Goal: Task Accomplishment & Management: Complete application form

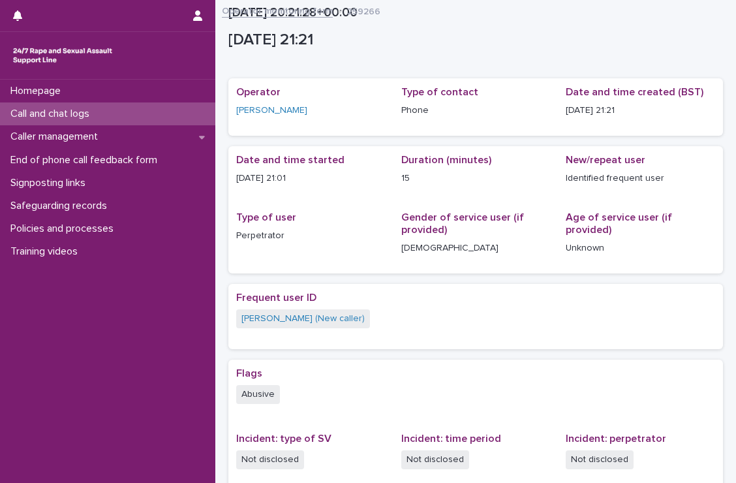
scroll to position [243, 0]
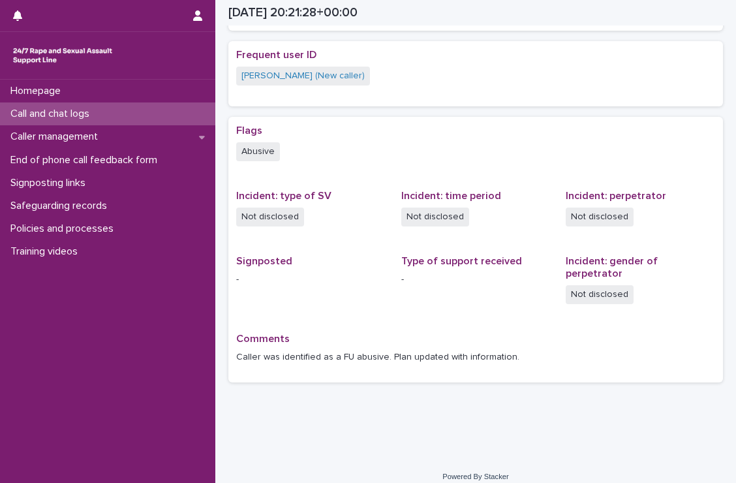
click at [64, 119] on p "Call and chat logs" at bounding box center [52, 114] width 95 height 12
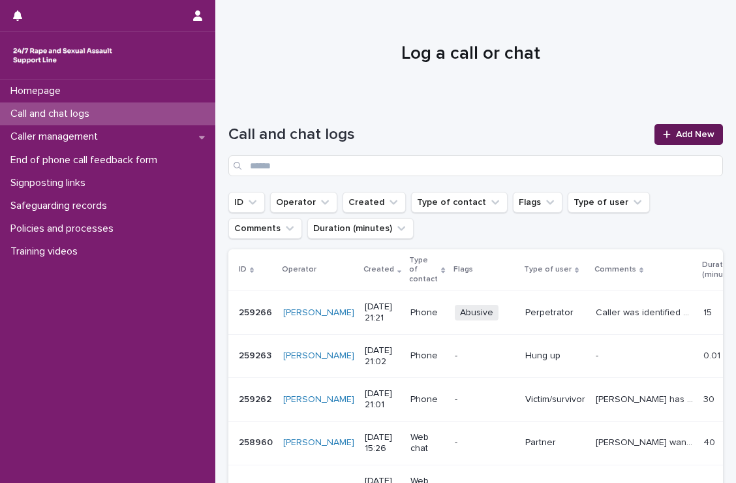
click at [677, 126] on link "Add New" at bounding box center [688, 134] width 69 height 21
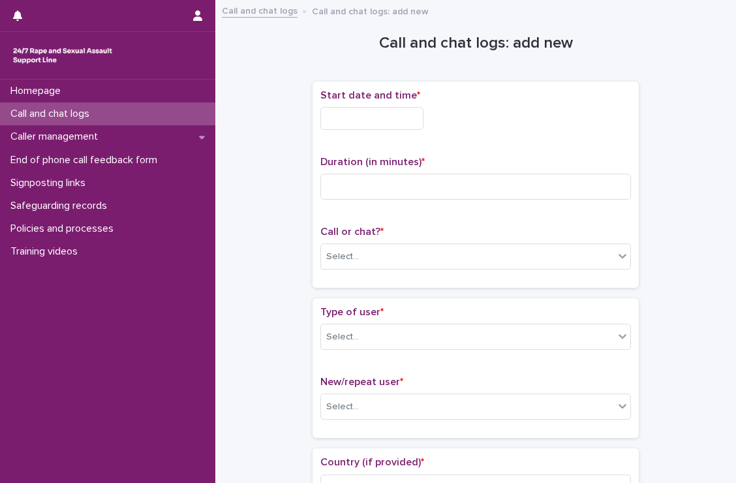
click at [341, 102] on div "Start date and time *" at bounding box center [475, 114] width 311 height 51
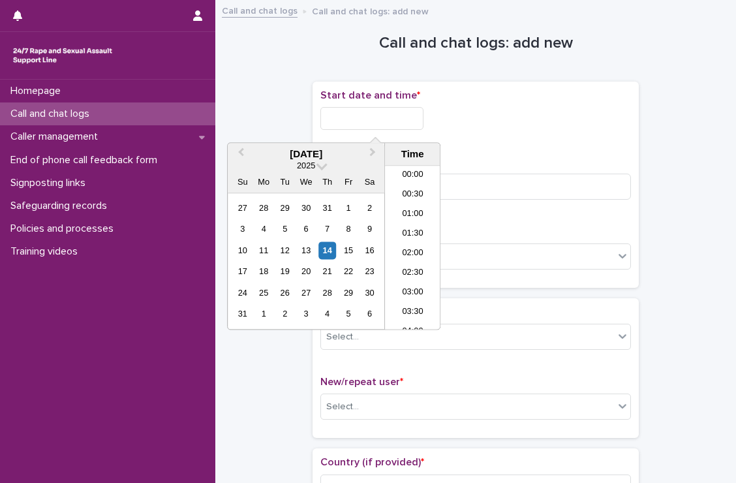
scroll to position [776, 0]
click at [340, 113] on input "text" at bounding box center [371, 118] width 103 height 23
click at [418, 244] on li "21:30" at bounding box center [412, 242] width 55 height 20
click at [399, 125] on input "**********" at bounding box center [371, 118] width 103 height 23
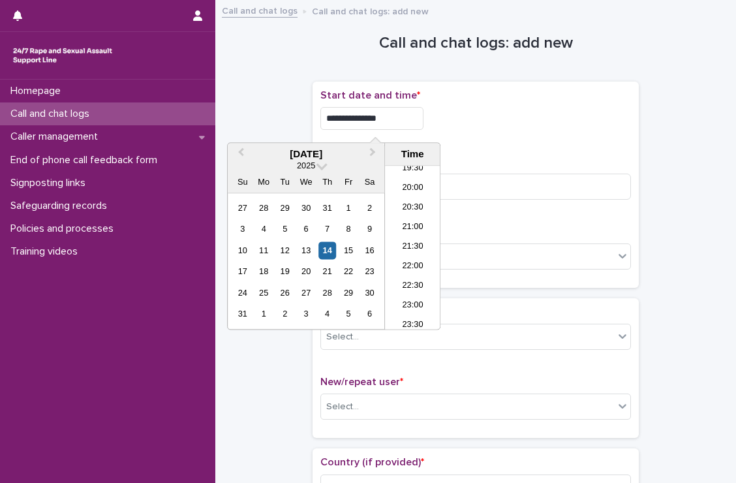
type input "**********"
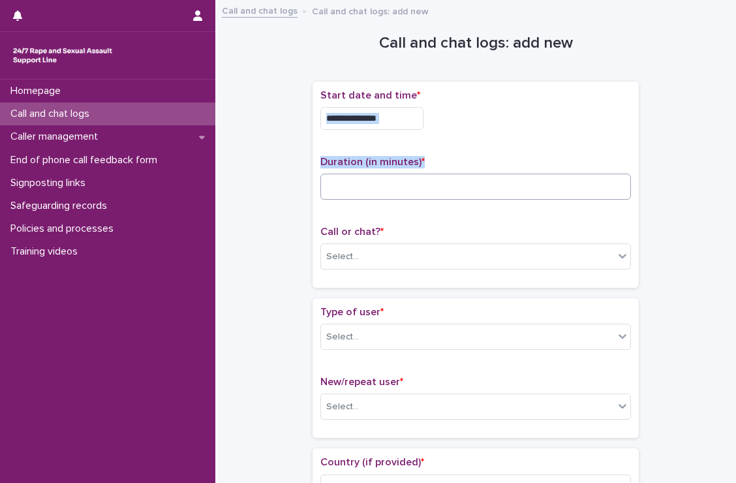
drag, startPoint x: 470, startPoint y: 117, endPoint x: 432, endPoint y: 183, distance: 75.4
click at [432, 183] on div "**********" at bounding box center [475, 184] width 311 height 191
click at [432, 183] on input at bounding box center [475, 187] width 311 height 26
type input "**"
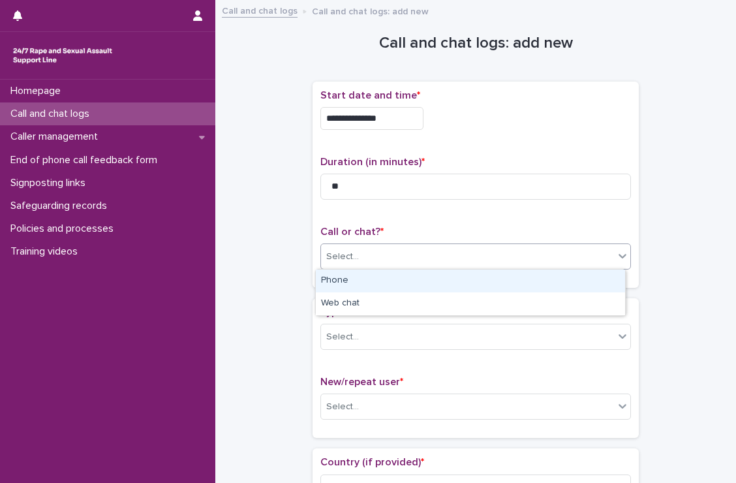
click at [410, 260] on div "Select..." at bounding box center [467, 257] width 293 height 22
click at [381, 279] on div "Phone" at bounding box center [470, 280] width 309 height 23
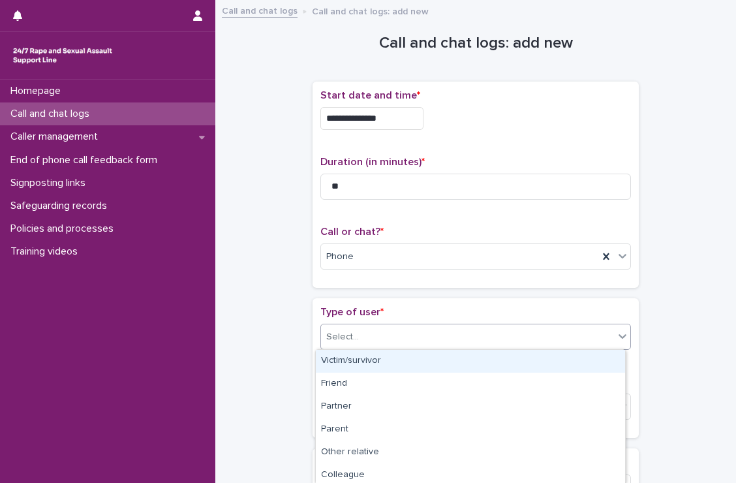
click at [388, 335] on div "Select..." at bounding box center [467, 337] width 293 height 22
click at [376, 360] on div "Victim/survivor" at bounding box center [470, 361] width 309 height 23
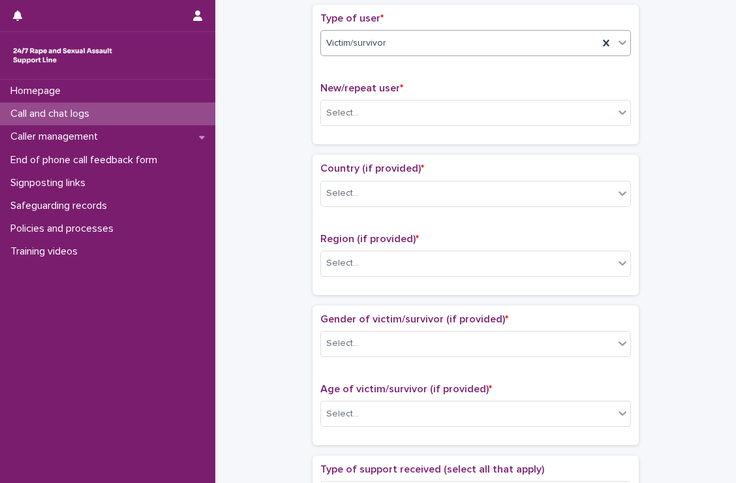
scroll to position [294, 0]
click at [343, 119] on div "Select..." at bounding box center [467, 113] width 293 height 22
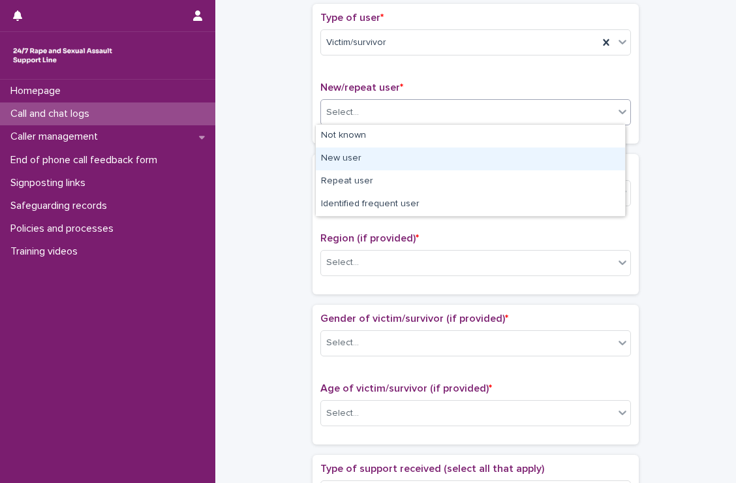
drag, startPoint x: 341, startPoint y: 145, endPoint x: 341, endPoint y: 152, distance: 6.6
click at [341, 152] on div "New user" at bounding box center [470, 158] width 309 height 23
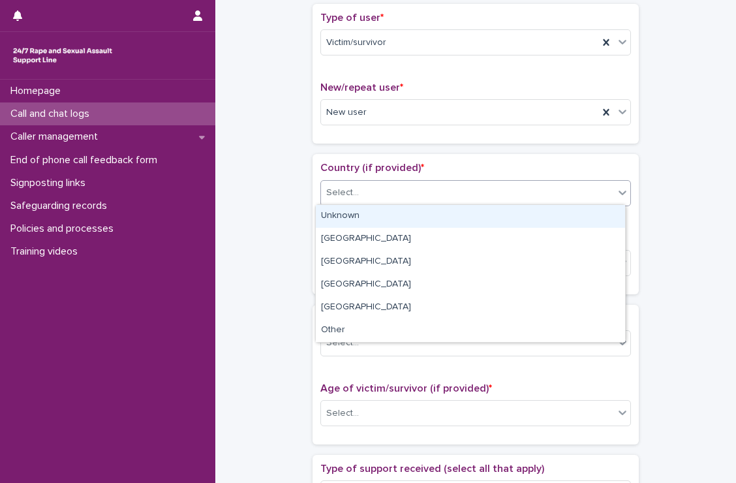
click at [361, 196] on div "Select..." at bounding box center [467, 193] width 293 height 22
click at [359, 215] on div "Unknown" at bounding box center [470, 216] width 309 height 23
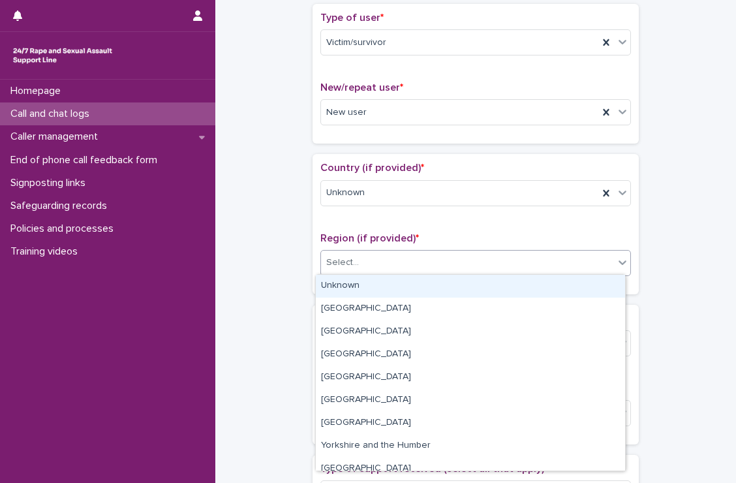
click at [371, 268] on div "Select..." at bounding box center [467, 263] width 293 height 22
click at [363, 283] on div "Unknown" at bounding box center [470, 286] width 309 height 23
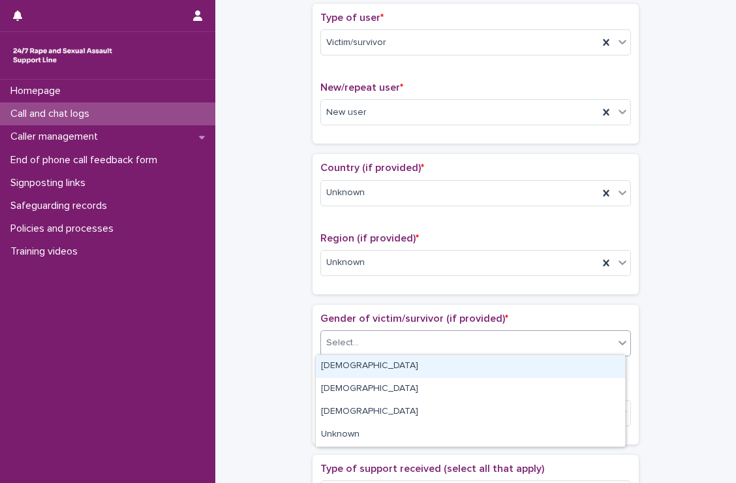
click at [361, 348] on div "Select..." at bounding box center [467, 343] width 293 height 22
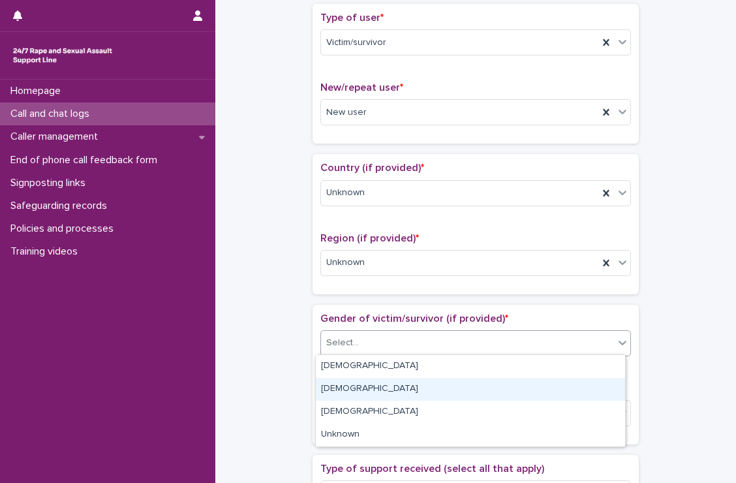
drag, startPoint x: 352, startPoint y: 376, endPoint x: 350, endPoint y: 388, distance: 11.4
click at [350, 388] on div "[DEMOGRAPHIC_DATA]" at bounding box center [470, 389] width 309 height 23
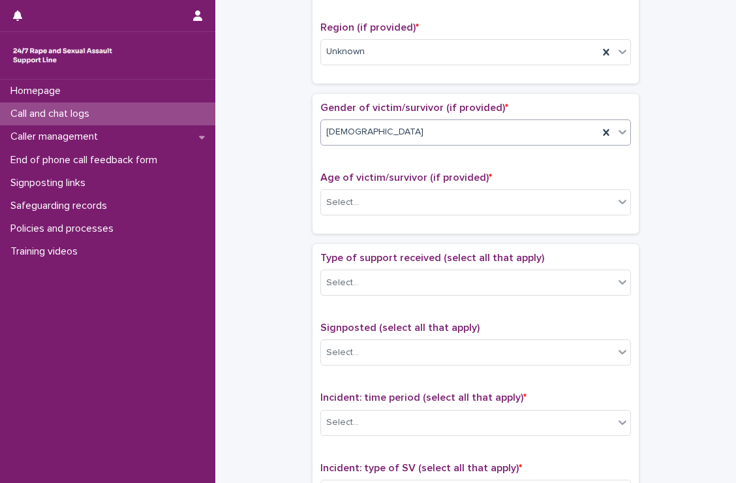
scroll to position [510, 0]
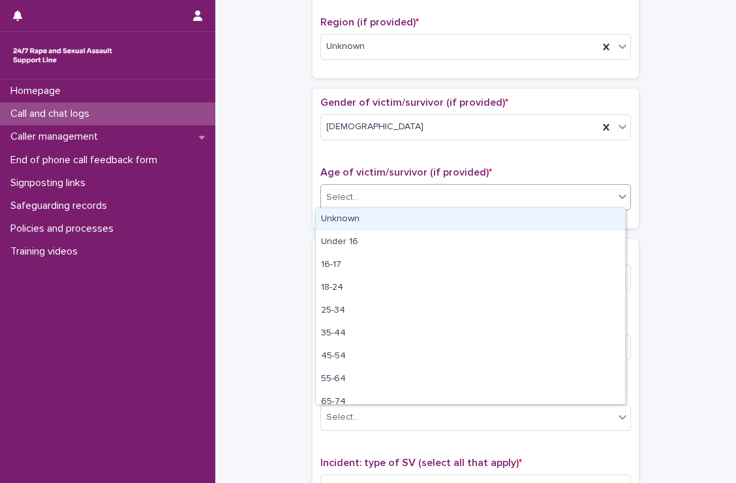
click at [371, 198] on div "Select..." at bounding box center [467, 198] width 293 height 22
click at [363, 213] on div "Unknown" at bounding box center [470, 219] width 309 height 23
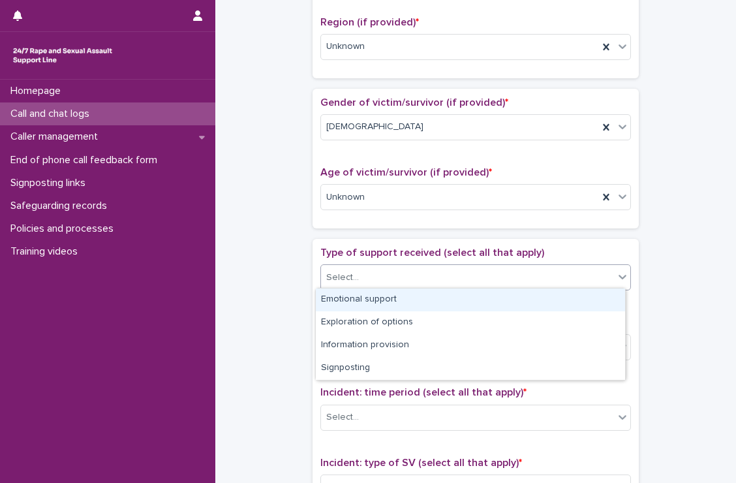
click at [369, 276] on div "Select..." at bounding box center [467, 278] width 293 height 22
click at [373, 296] on div "Emotional support" at bounding box center [470, 299] width 309 height 23
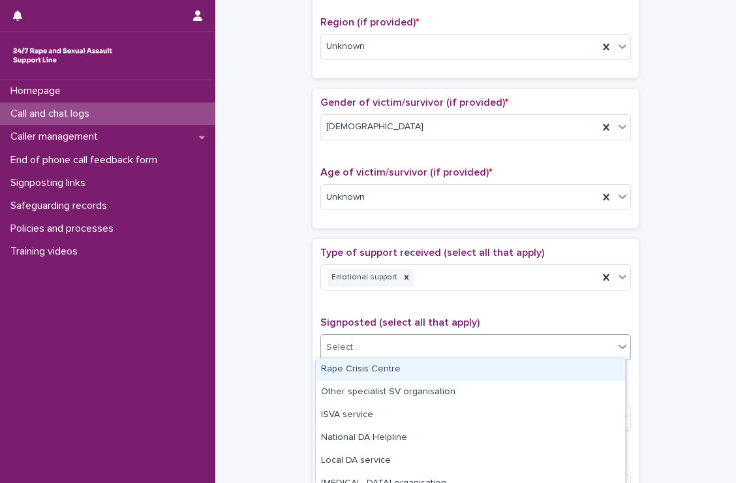
click at [368, 344] on div "Select..." at bounding box center [467, 348] width 293 height 22
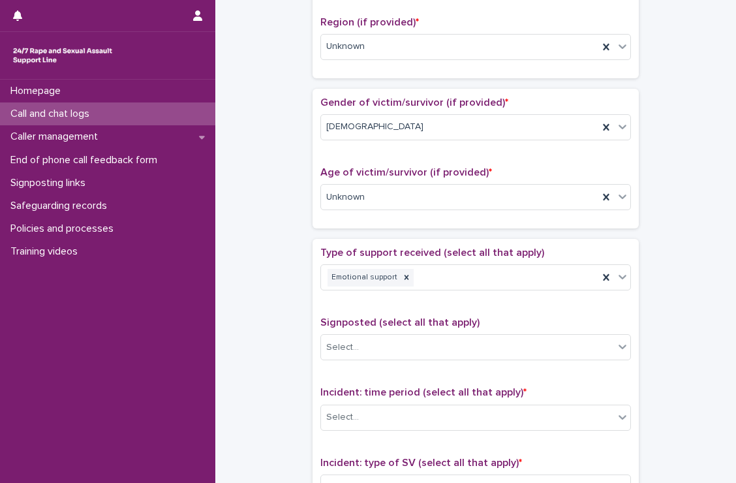
click at [397, 316] on p "Signposted (select all that apply)" at bounding box center [475, 322] width 311 height 12
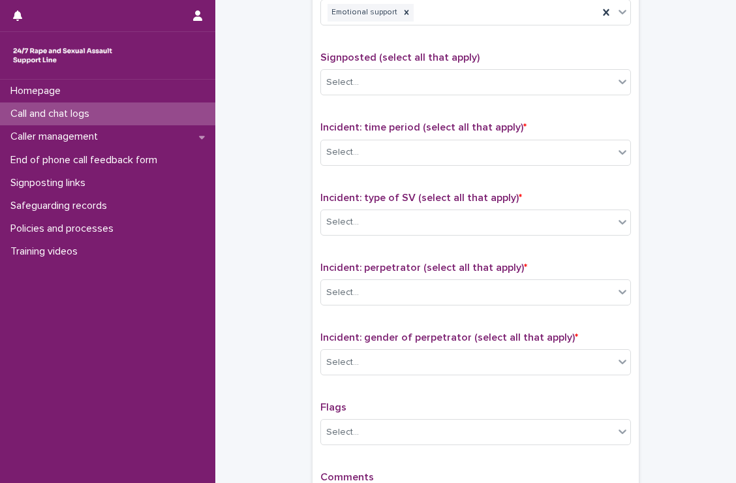
scroll to position [775, 0]
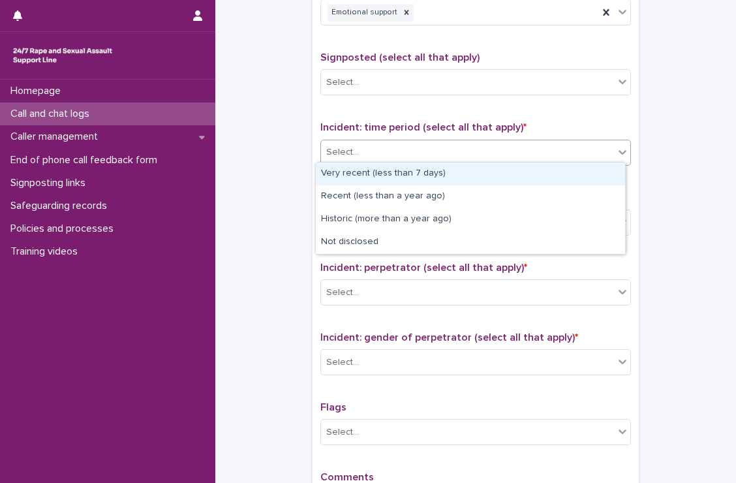
click at [427, 140] on div "Select..." at bounding box center [475, 153] width 311 height 26
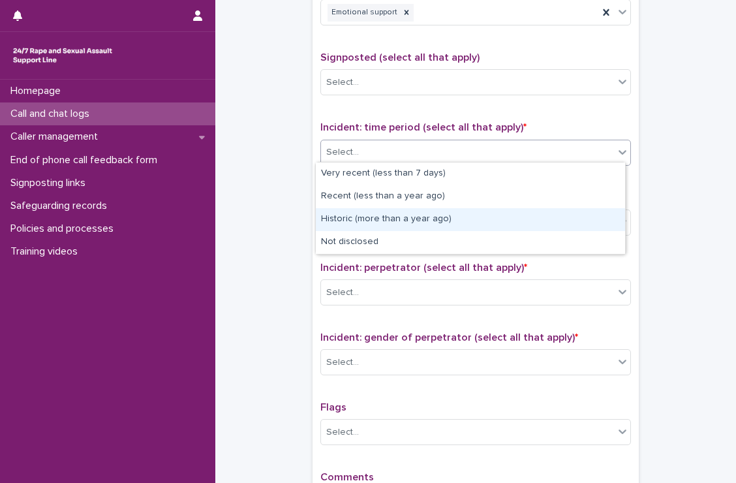
drag, startPoint x: 399, startPoint y: 207, endPoint x: 399, endPoint y: 227, distance: 20.2
click at [399, 227] on div "Historic (more than a year ago)" at bounding box center [470, 219] width 309 height 23
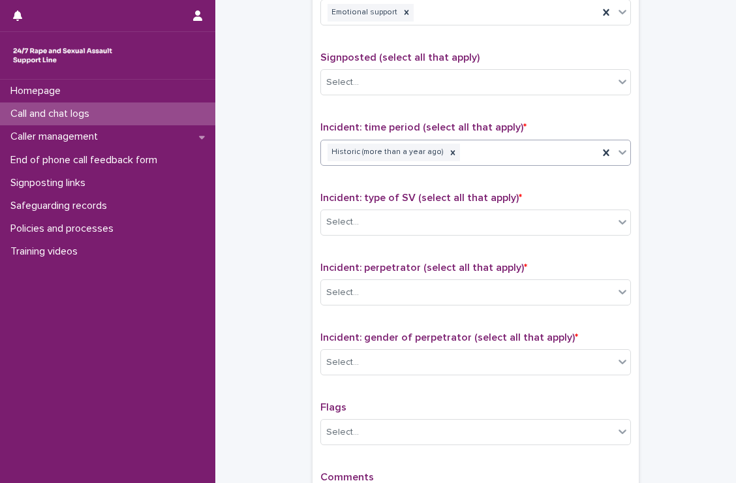
click at [399, 227] on div "Select..." at bounding box center [467, 222] width 293 height 22
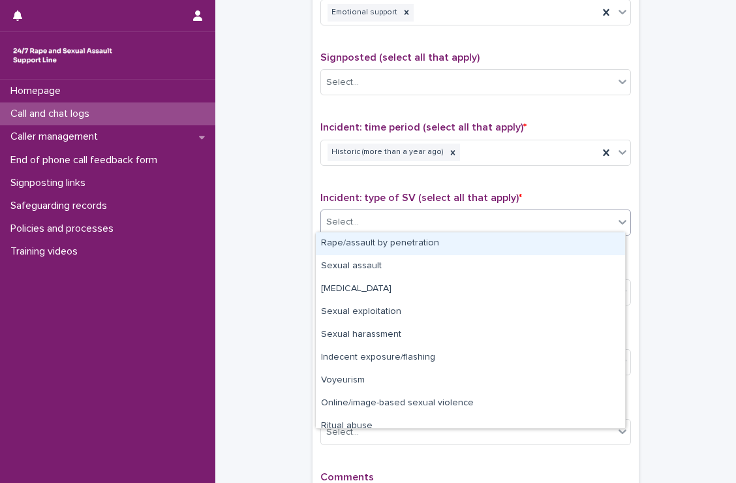
click at [394, 245] on div "Rape/assault by penetration" at bounding box center [470, 243] width 309 height 23
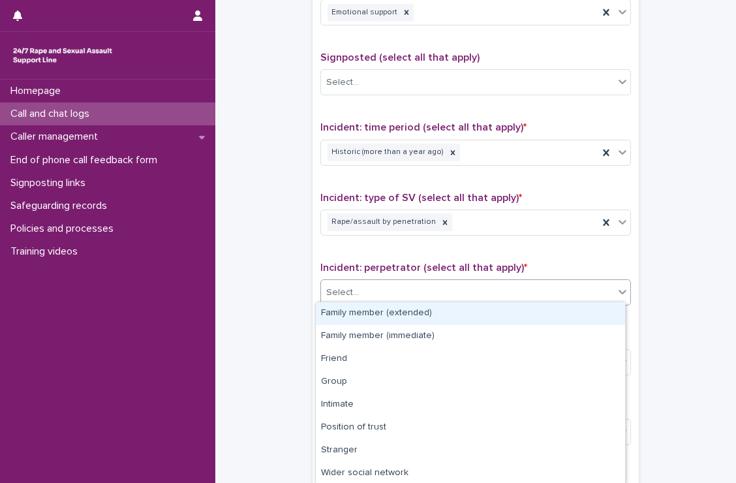
click at [397, 279] on div "Select..." at bounding box center [475, 292] width 311 height 26
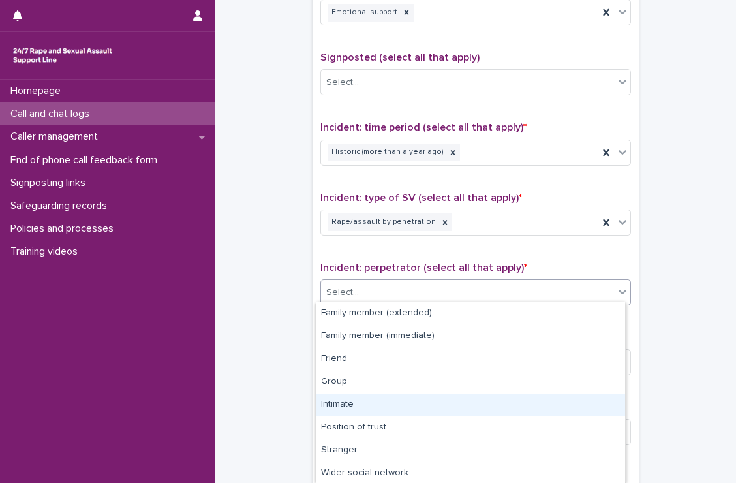
click at [365, 402] on div "Intimate" at bounding box center [470, 404] width 309 height 23
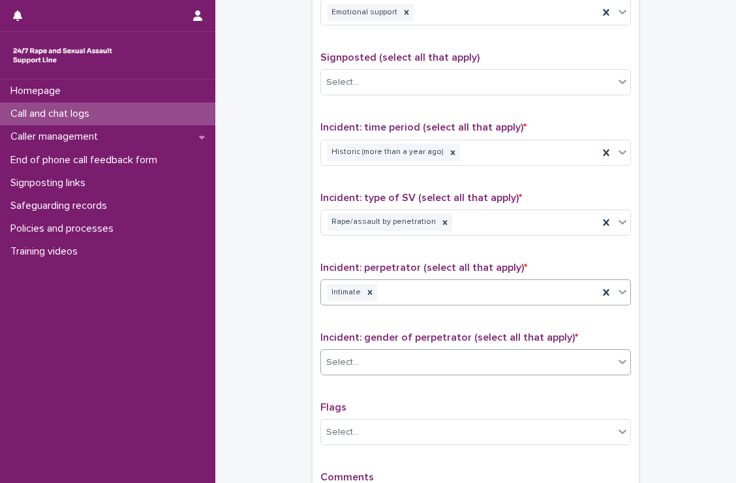
click at [378, 352] on div "Select..." at bounding box center [467, 363] width 293 height 22
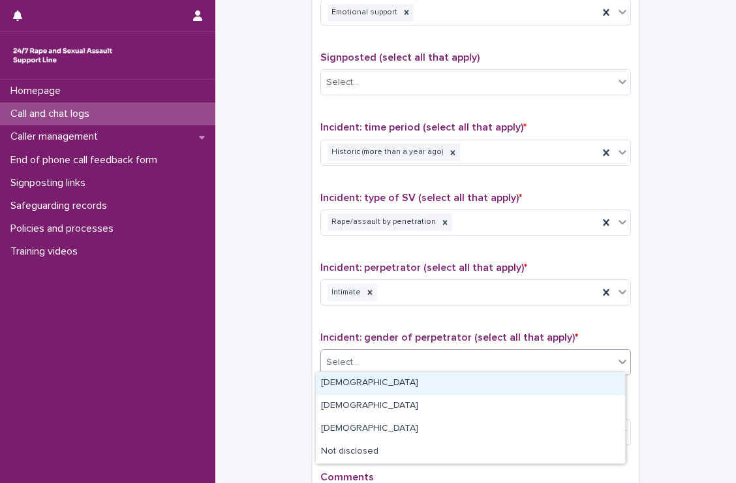
click at [360, 387] on div "[DEMOGRAPHIC_DATA]" at bounding box center [470, 383] width 309 height 23
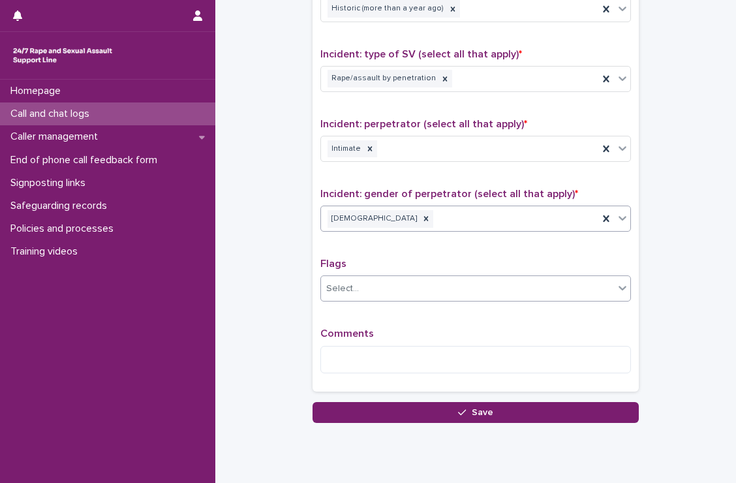
scroll to position [937, 0]
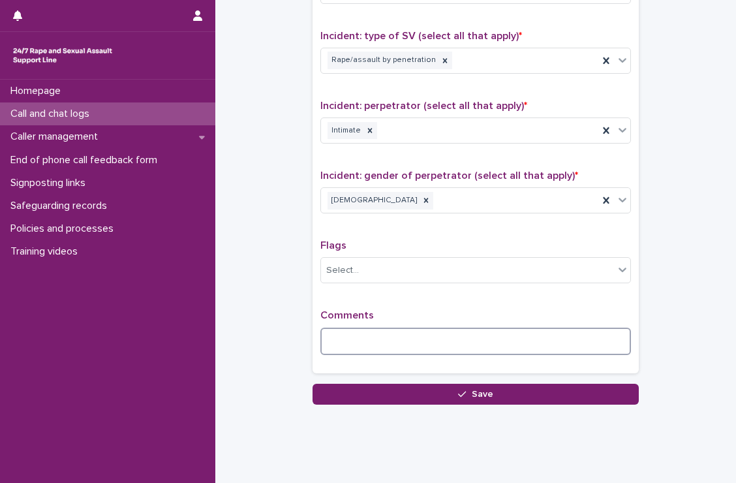
click at [395, 345] on textarea at bounding box center [475, 342] width 311 height 28
type textarea "**********"
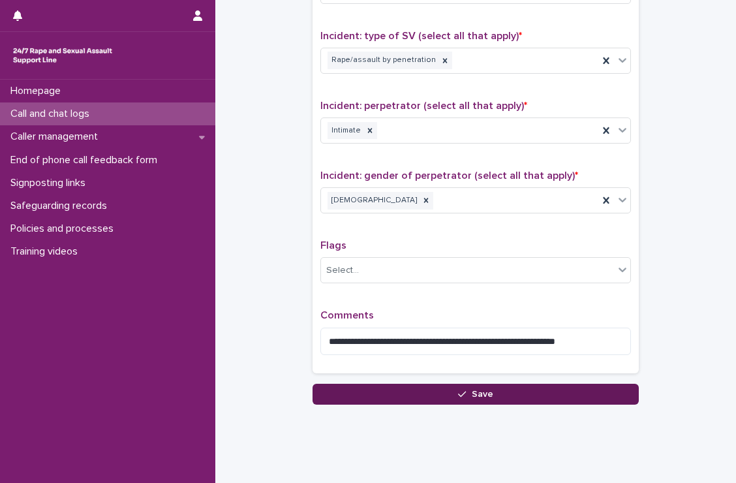
click at [461, 384] on button "Save" at bounding box center [476, 394] width 326 height 21
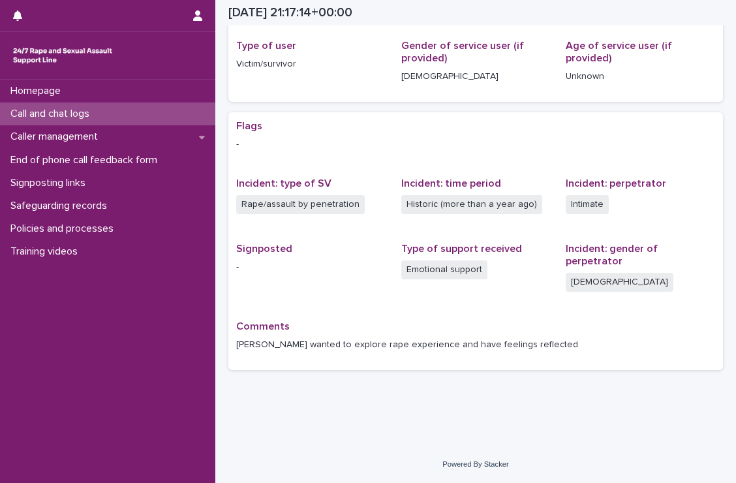
scroll to position [159, 0]
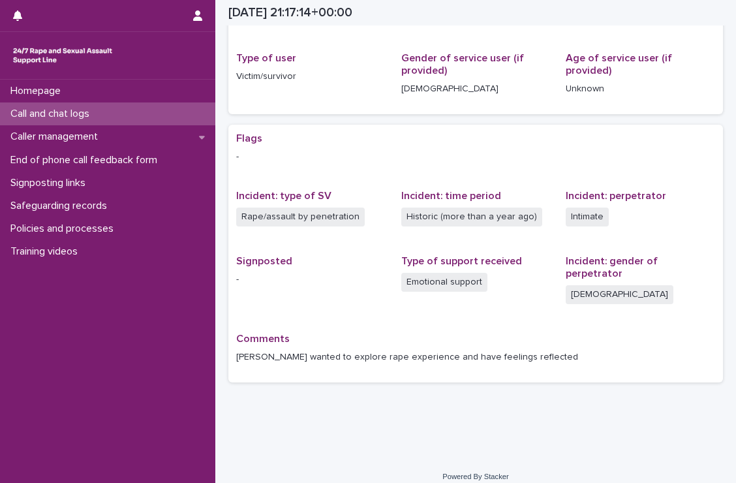
click at [144, 120] on div "Call and chat logs" at bounding box center [107, 113] width 215 height 23
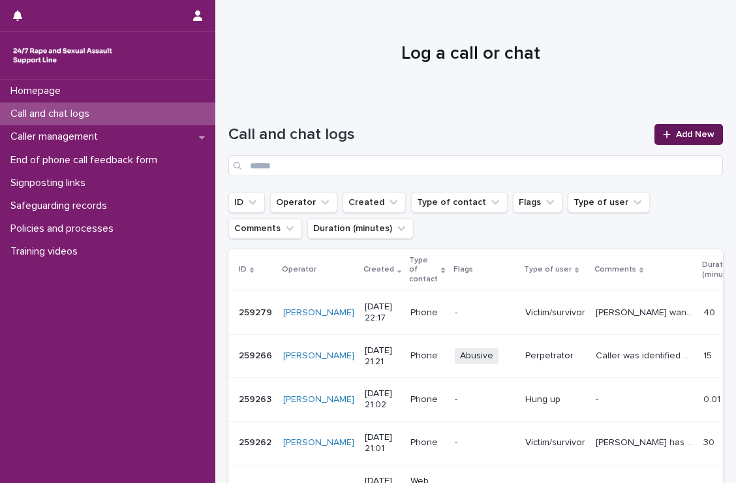
click at [678, 130] on span "Add New" at bounding box center [695, 134] width 38 height 9
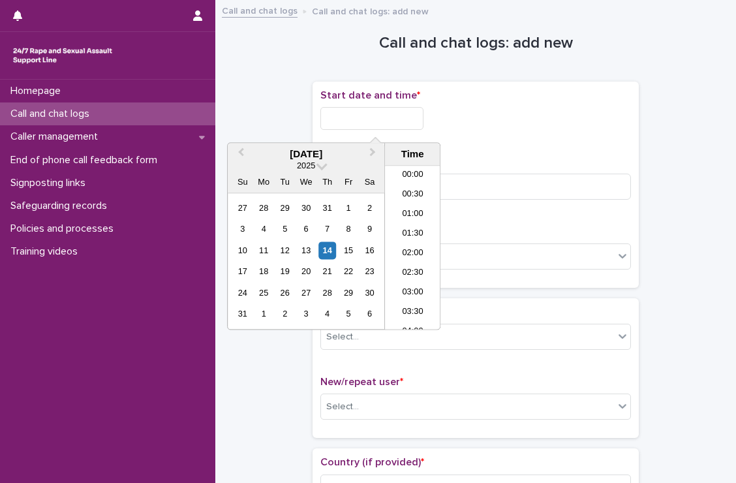
scroll to position [776, 0]
click at [363, 111] on input "text" at bounding box center [371, 118] width 103 height 23
click at [410, 262] on li "22:00" at bounding box center [412, 262] width 55 height 20
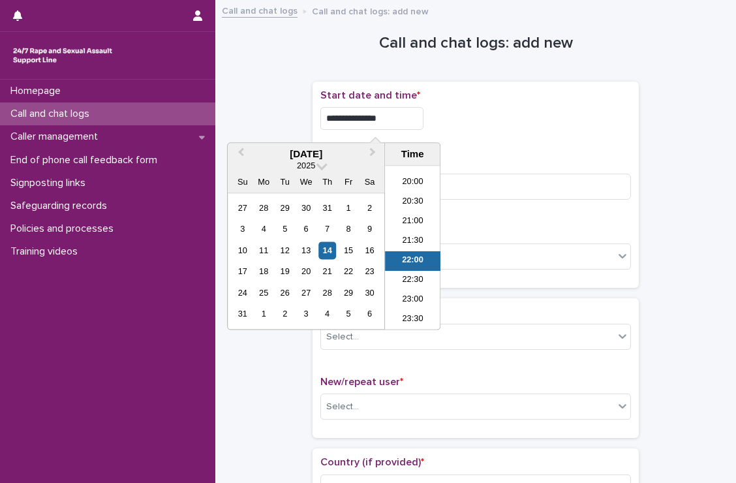
click at [422, 127] on input "**********" at bounding box center [371, 118] width 103 height 23
type input "**********"
click at [611, 135] on div "**********" at bounding box center [475, 114] width 311 height 51
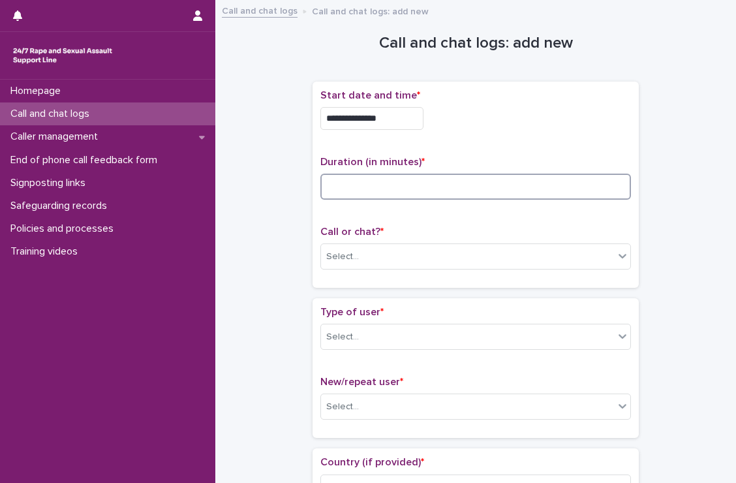
click at [523, 185] on input at bounding box center [475, 187] width 311 height 26
type input "****"
click at [533, 270] on div "Call or chat? * Select..." at bounding box center [475, 253] width 311 height 54
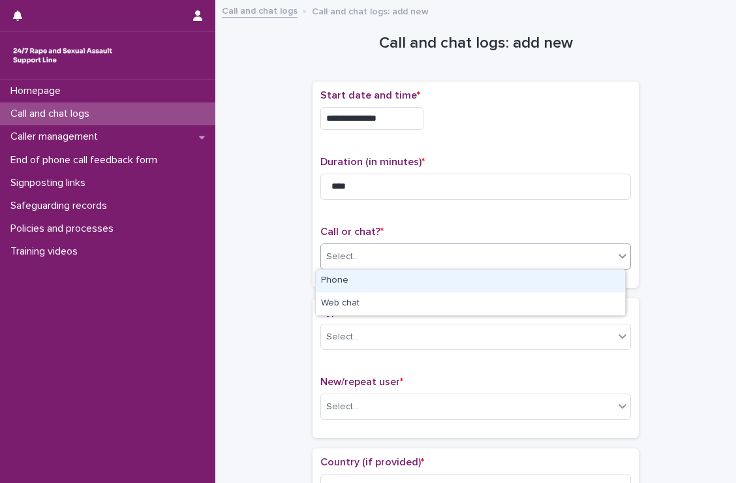
click at [535, 260] on div "Select..." at bounding box center [467, 257] width 293 height 22
click at [507, 289] on div "Phone" at bounding box center [470, 280] width 309 height 23
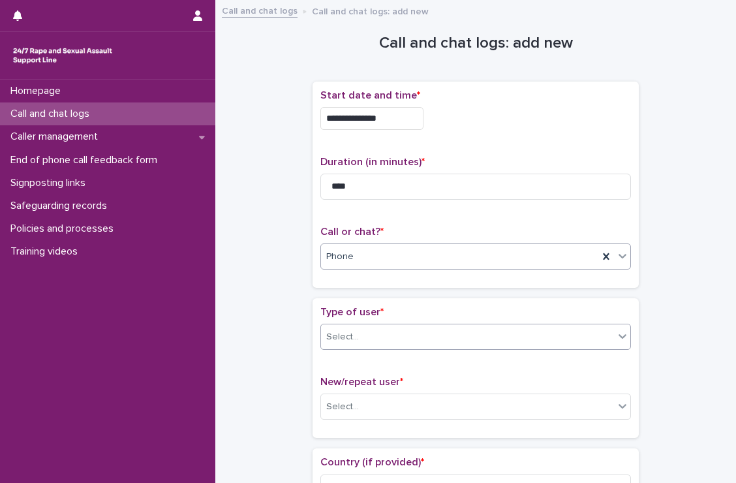
click at [495, 336] on div "Select..." at bounding box center [467, 337] width 293 height 22
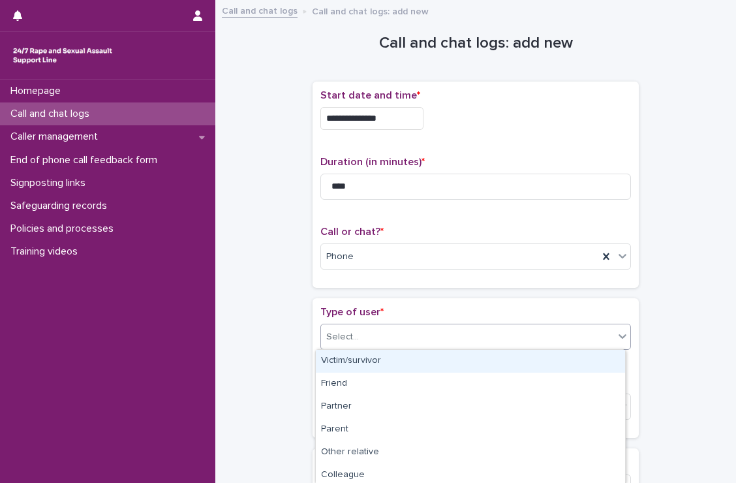
click at [441, 360] on div "Victim/survivor" at bounding box center [470, 361] width 309 height 23
click at [457, 336] on div "Victim/survivor" at bounding box center [459, 337] width 277 height 22
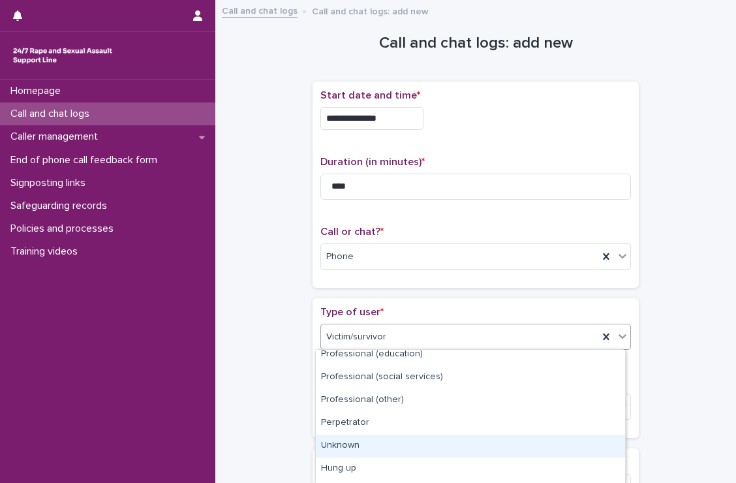
scroll to position [208, 0]
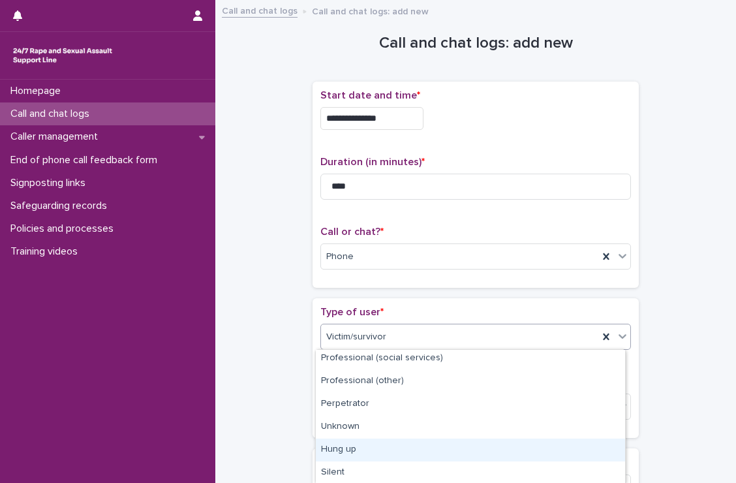
click at [438, 452] on div "Hung up" at bounding box center [470, 449] width 309 height 23
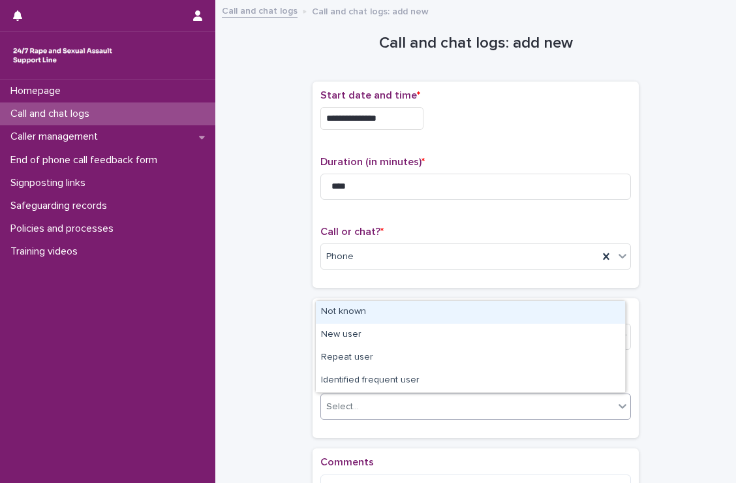
click at [460, 403] on div "Select..." at bounding box center [467, 407] width 293 height 22
click at [441, 312] on div "Not known" at bounding box center [470, 312] width 309 height 23
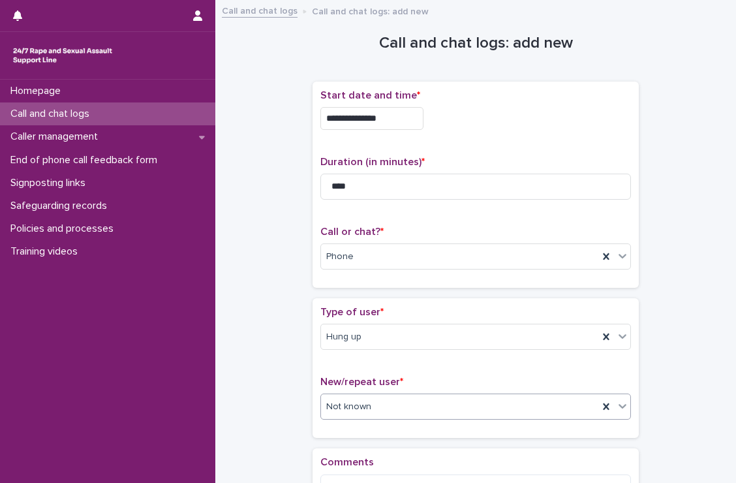
scroll to position [170, 0]
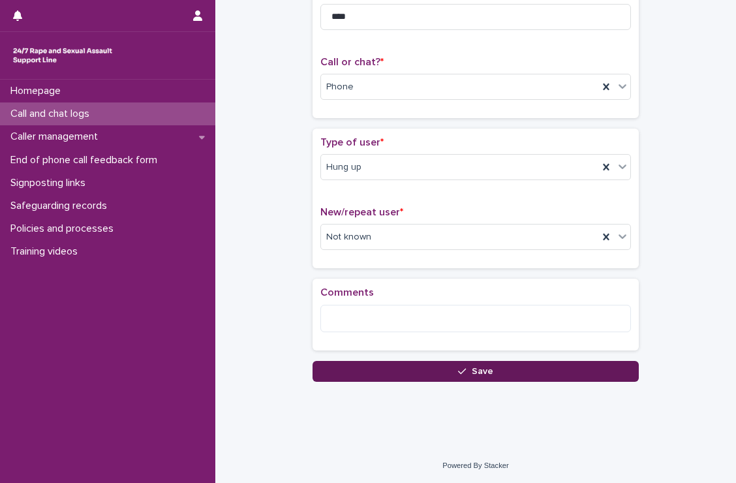
click at [461, 364] on button "Save" at bounding box center [476, 371] width 326 height 21
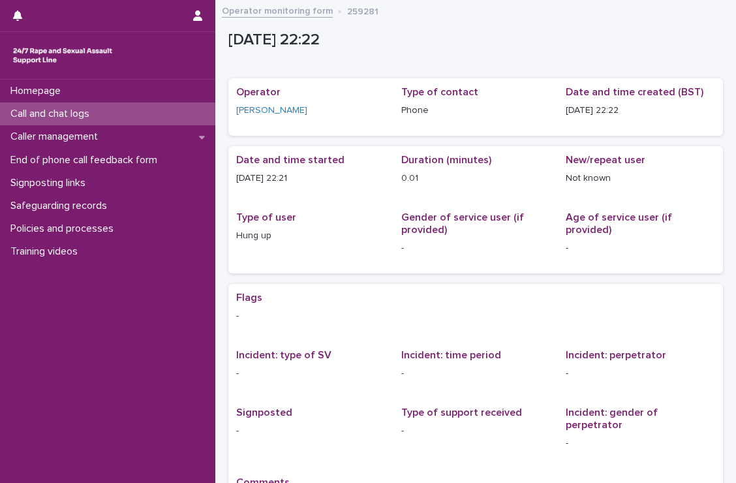
click at [114, 109] on div "Call and chat logs" at bounding box center [107, 113] width 215 height 23
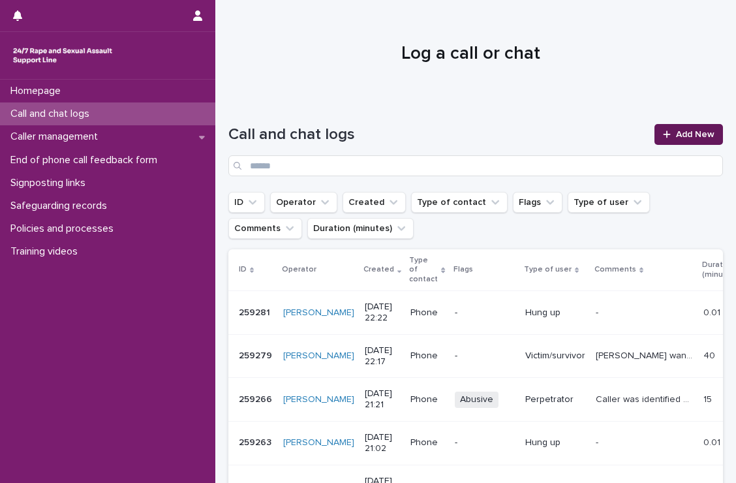
click at [680, 135] on span "Add New" at bounding box center [695, 134] width 38 height 9
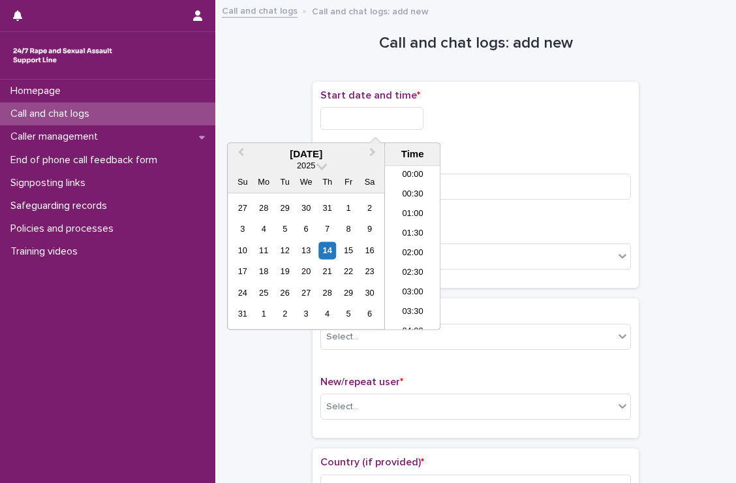
click at [382, 110] on input "text" at bounding box center [371, 118] width 103 height 23
click at [408, 275] on li "22:30" at bounding box center [412, 281] width 55 height 20
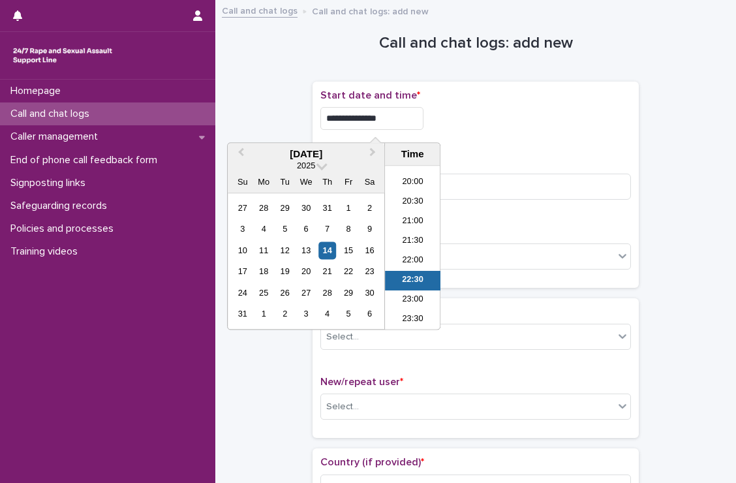
click at [405, 119] on input "**********" at bounding box center [371, 118] width 103 height 23
type input "**********"
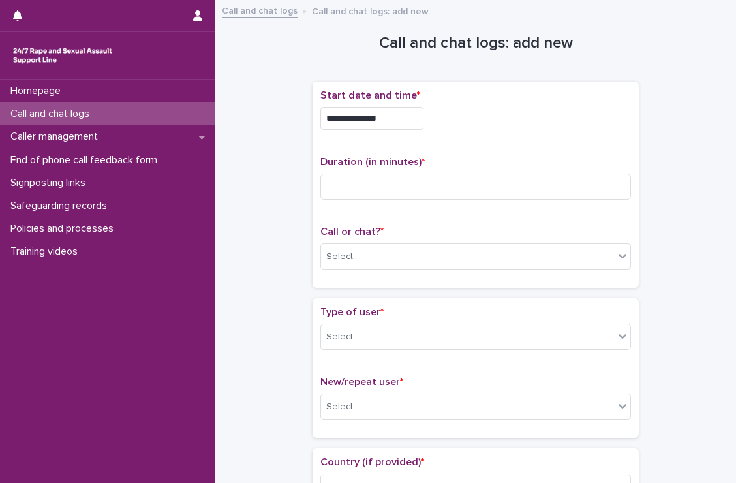
click at [463, 138] on div "**********" at bounding box center [475, 114] width 311 height 51
click at [460, 185] on input at bounding box center [475, 187] width 311 height 26
type input "****"
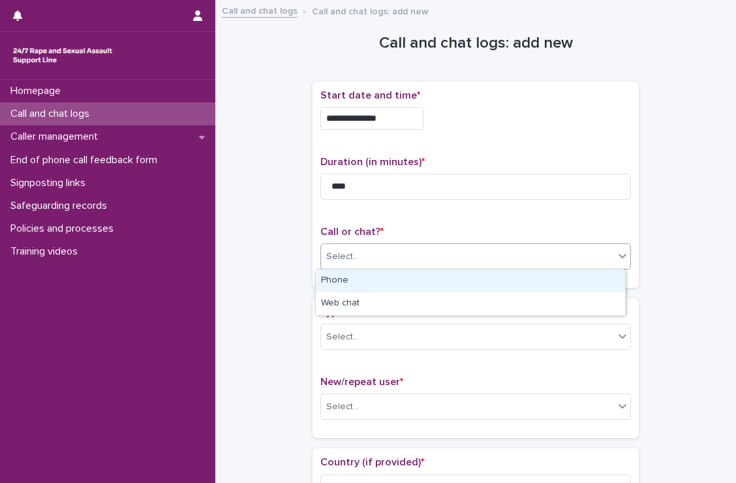
click at [468, 262] on div "Select..." at bounding box center [467, 257] width 293 height 22
click at [433, 279] on div "Phone" at bounding box center [470, 280] width 309 height 23
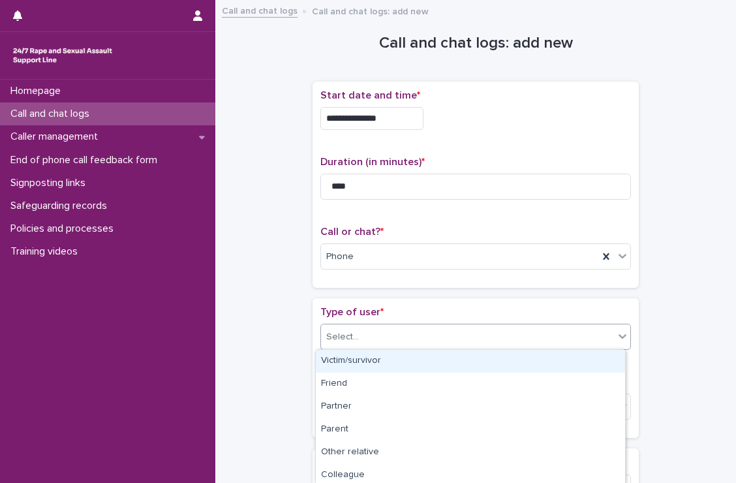
click at [418, 339] on div "Select..." at bounding box center [467, 337] width 293 height 22
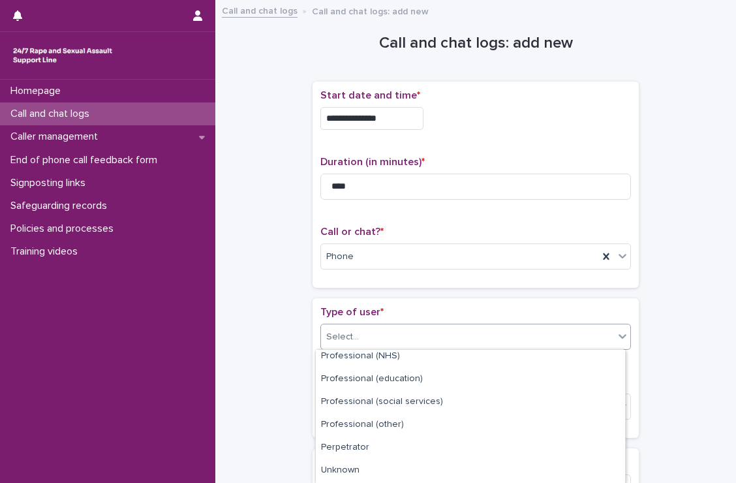
scroll to position [208, 0]
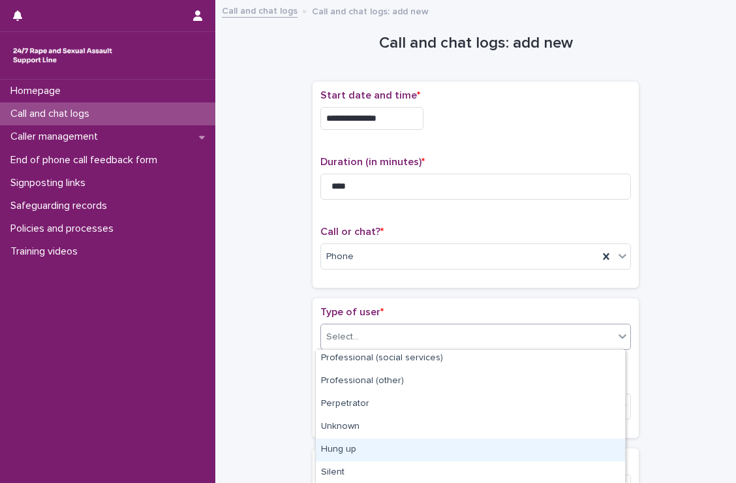
drag, startPoint x: 390, startPoint y: 392, endPoint x: 384, endPoint y: 442, distance: 49.9
click at [384, 442] on div "Hung up" at bounding box center [470, 449] width 309 height 23
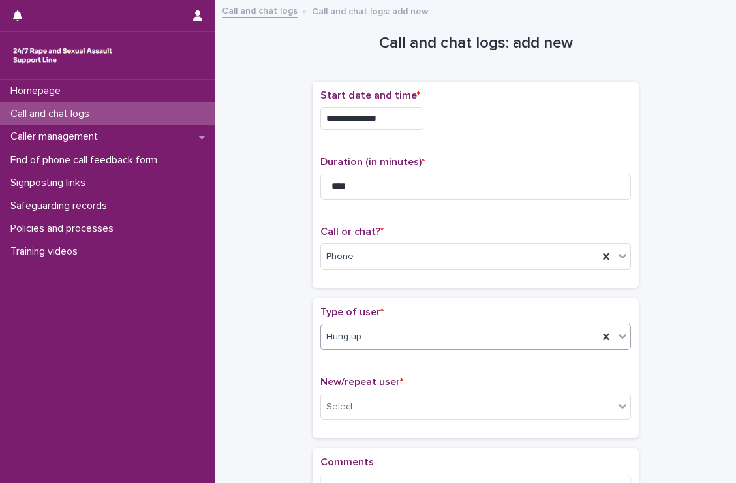
scroll to position [170, 0]
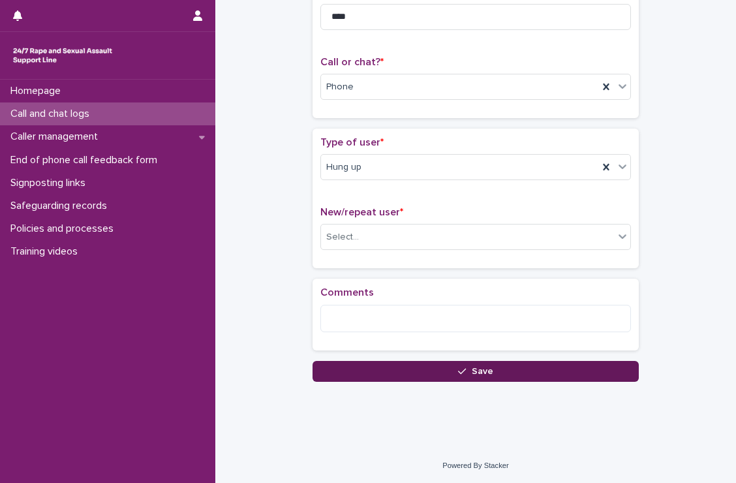
click at [461, 369] on icon "button" at bounding box center [462, 372] width 8 height 6
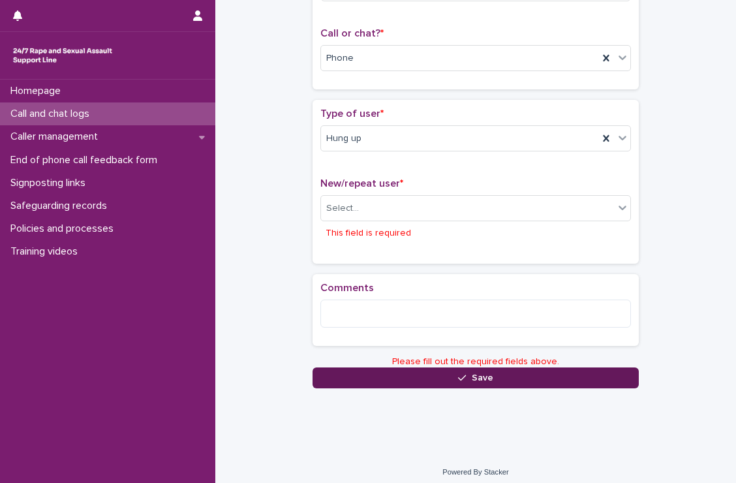
scroll to position [203, 0]
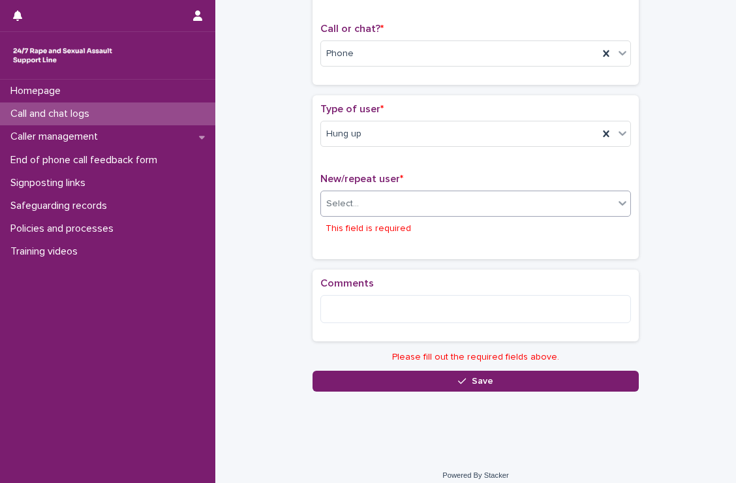
click at [412, 213] on div "Select..." at bounding box center [467, 204] width 293 height 22
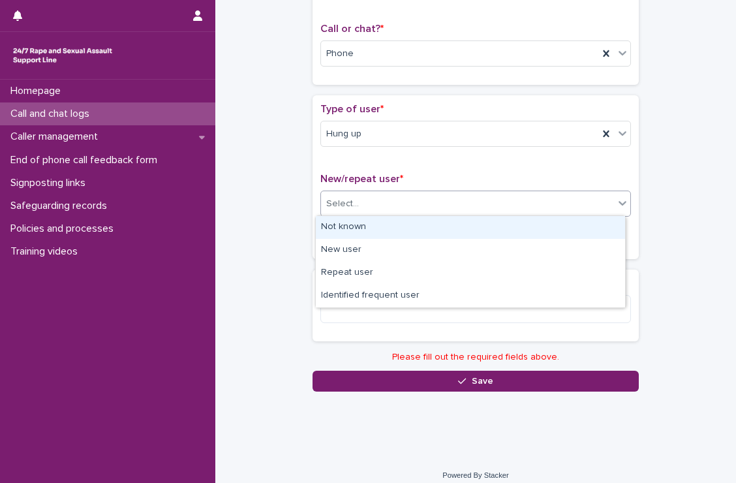
click at [391, 228] on div "Not known" at bounding box center [470, 227] width 309 height 23
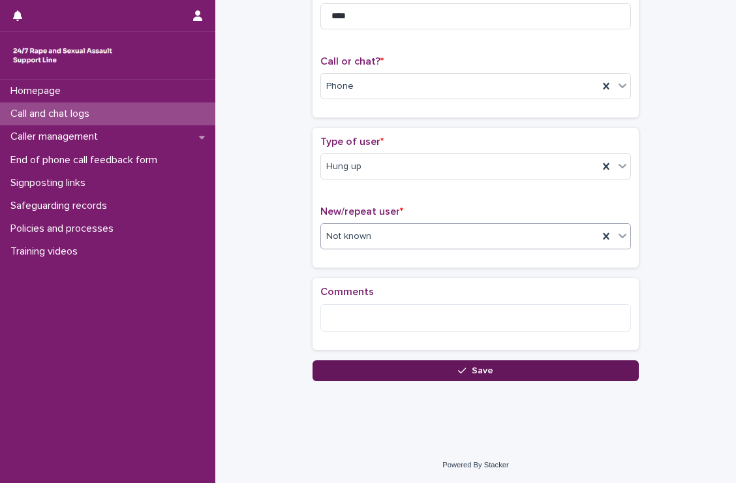
scroll to position [170, 0]
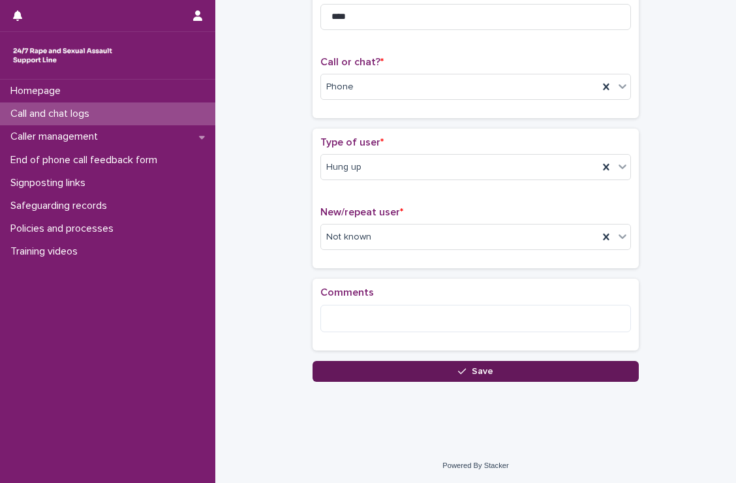
click at [426, 363] on button "Save" at bounding box center [476, 371] width 326 height 21
